Goal: Transaction & Acquisition: Book appointment/travel/reservation

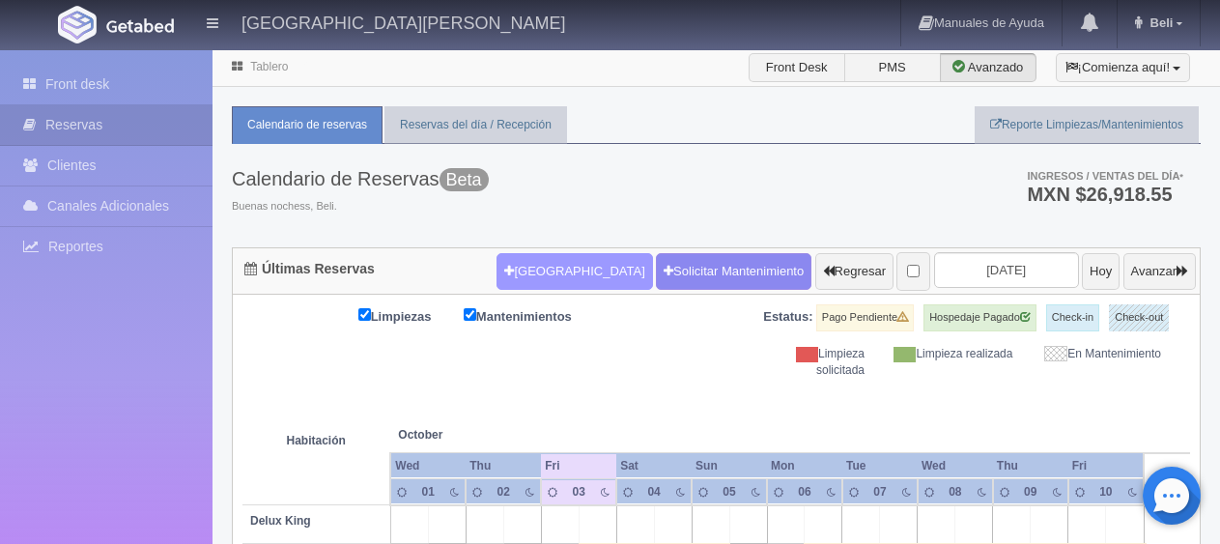
click at [514, 275] on button "[GEOGRAPHIC_DATA]" at bounding box center [575, 271] width 156 height 37
click at [0, 0] on input "text" at bounding box center [0, 0] width 0 height 0
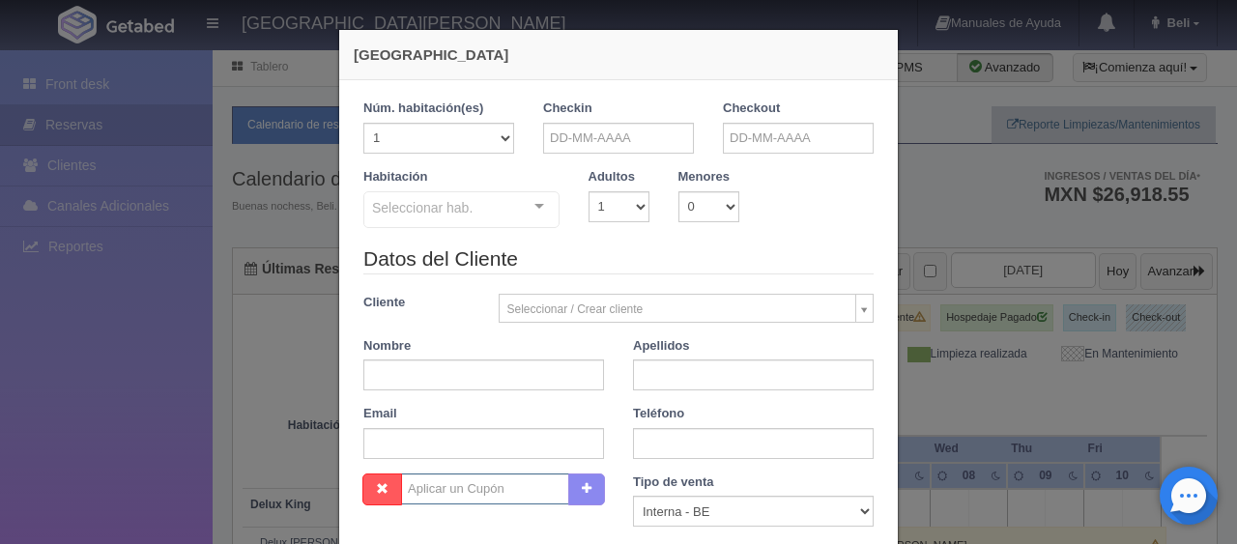
checkbox input "false"
click at [565, 134] on input "text" at bounding box center [618, 138] width 151 height 31
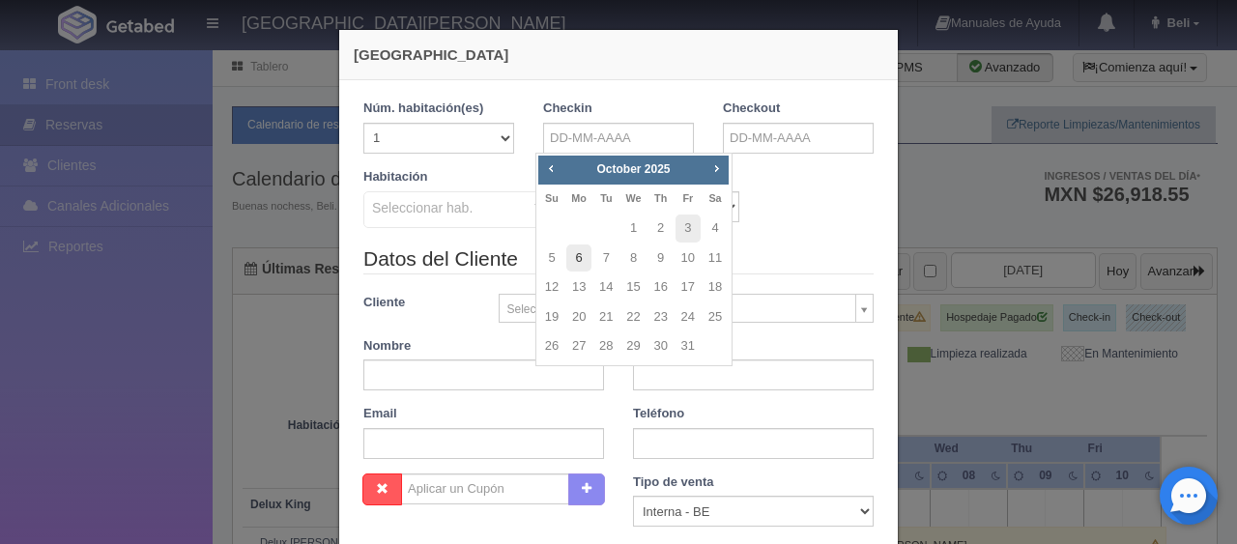
click at [575, 256] on link "6" at bounding box center [578, 258] width 25 height 28
type input "[DATE]"
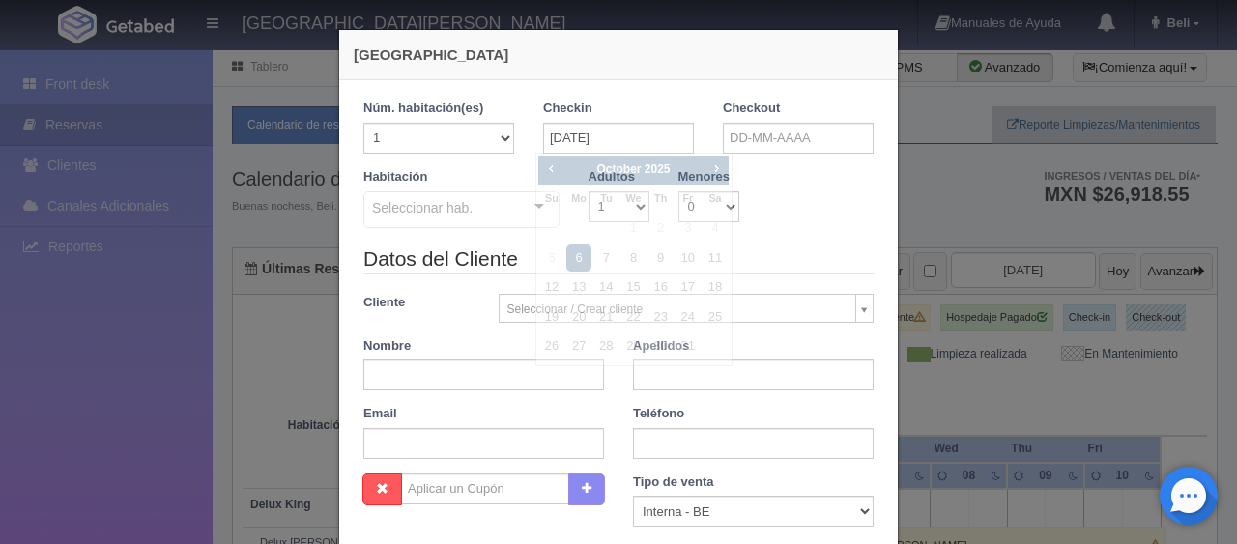
checkbox input "false"
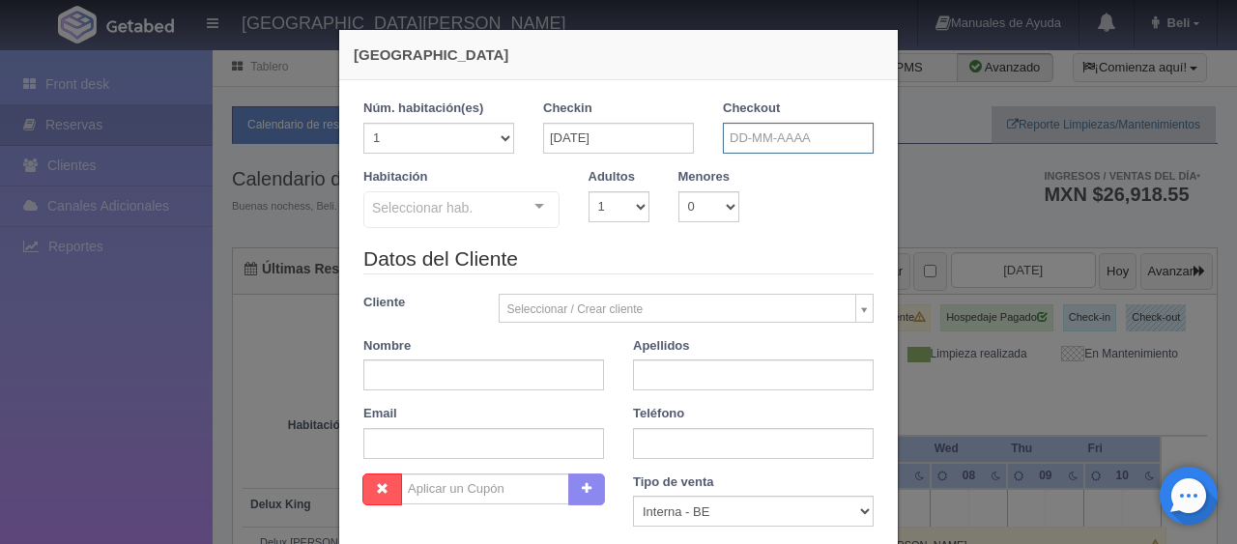
click at [781, 145] on input "text" at bounding box center [798, 138] width 151 height 31
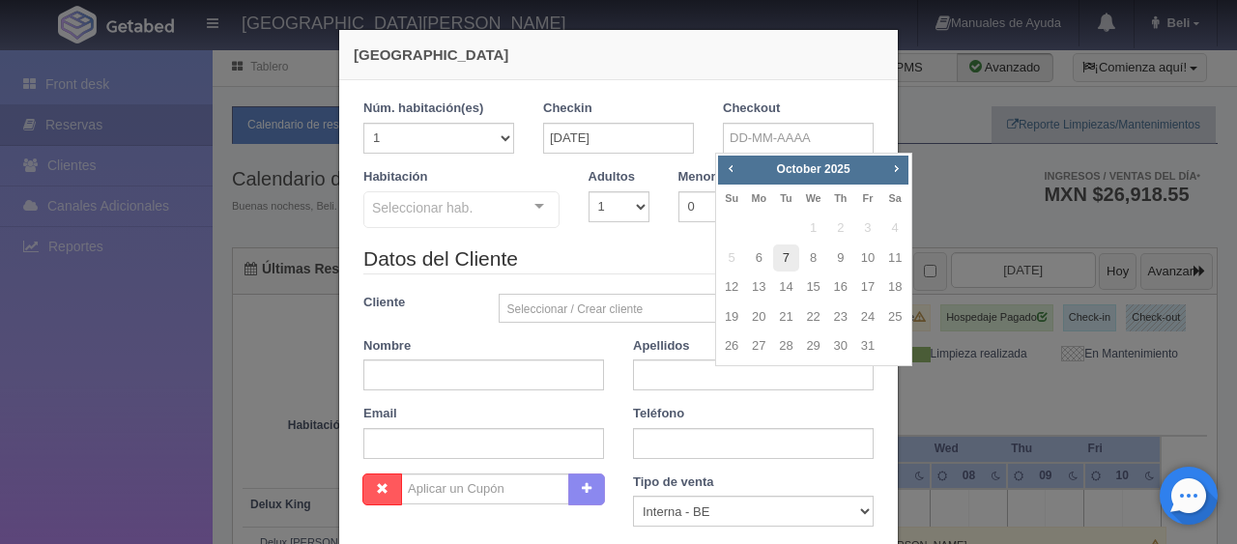
click at [784, 261] on link "7" at bounding box center [785, 258] width 25 height 28
type input "[DATE]"
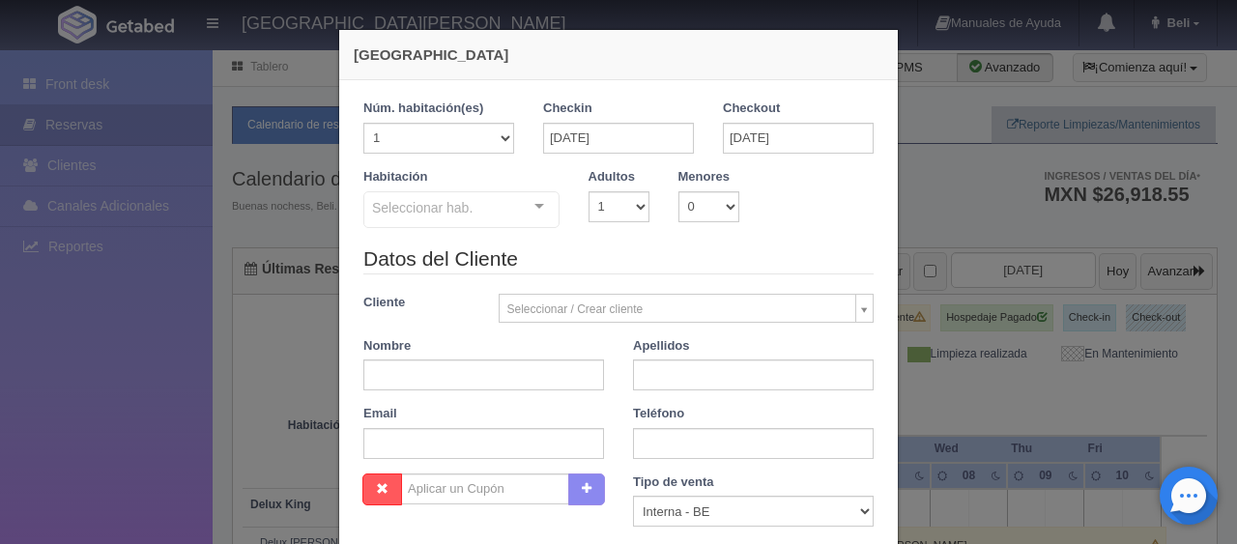
click at [475, 208] on div "Seleccionar hab." at bounding box center [461, 209] width 196 height 37
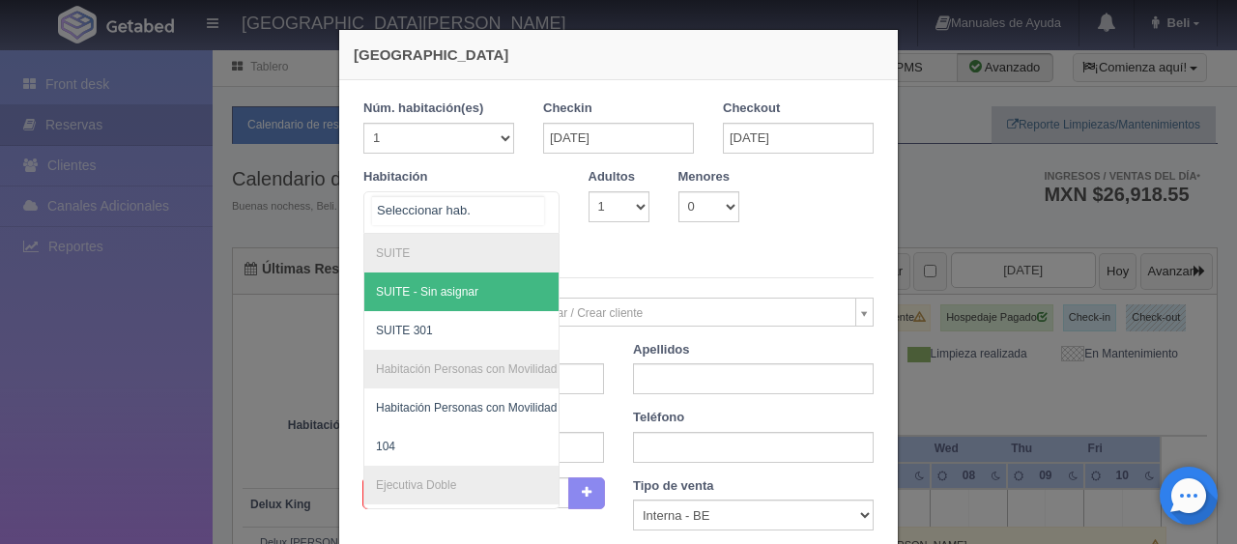
checkbox input "false"
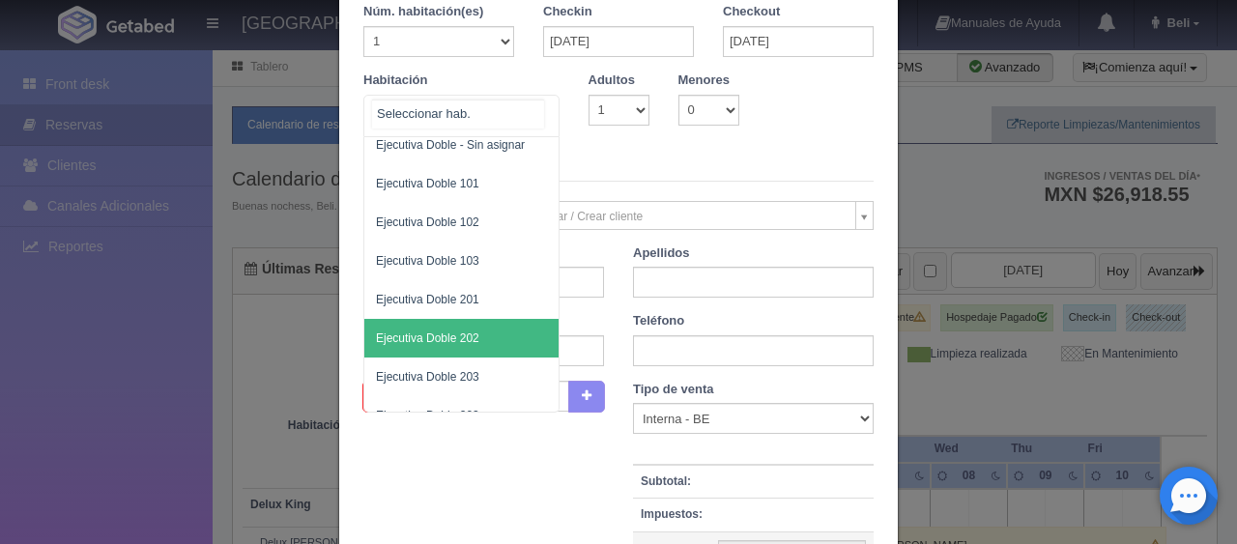
scroll to position [340, 0]
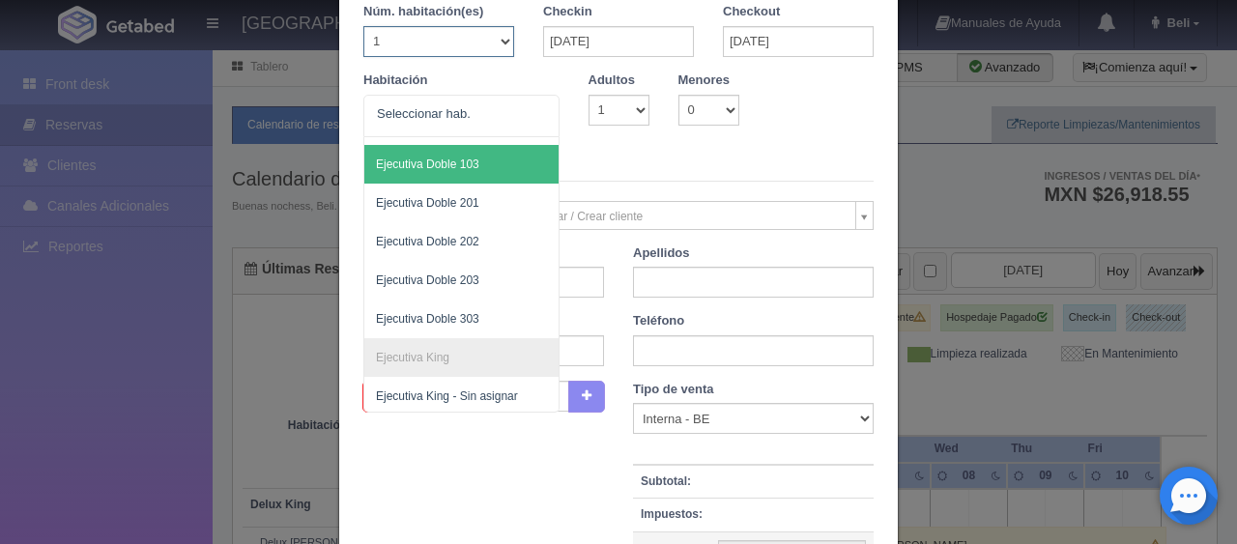
click at [475, 38] on select "1 2 3 4 5 6 7 8 9 10 11 12 13 14 15 16 17 18 19 20" at bounding box center [438, 41] width 151 height 31
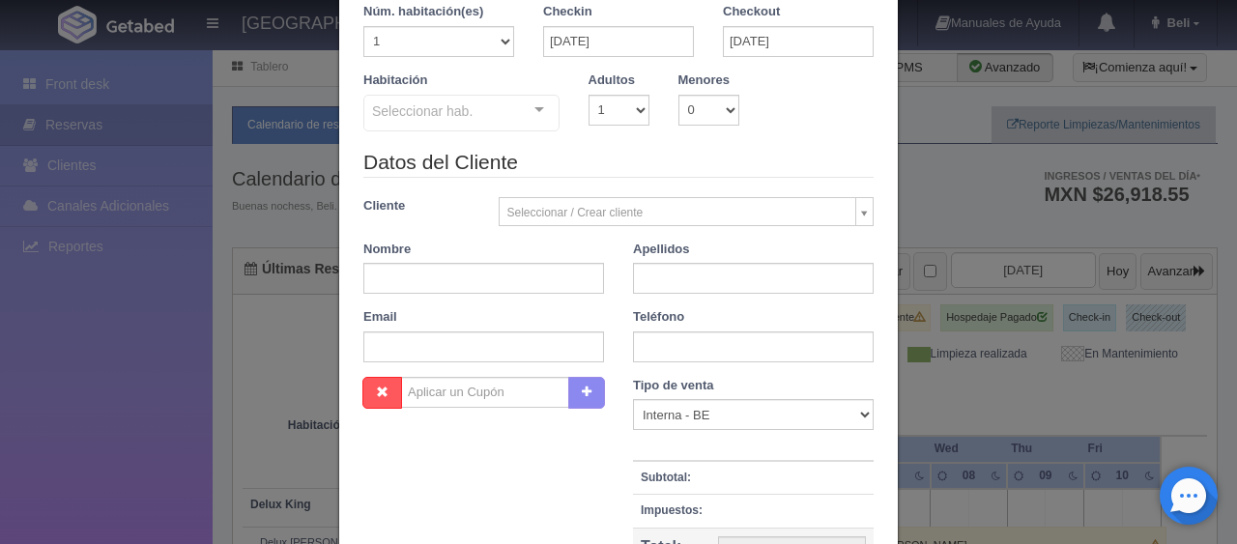
click at [591, 159] on legend "Datos del Cliente" at bounding box center [618, 163] width 510 height 30
